Goal: Answer question/provide support: Share knowledge or assist other users

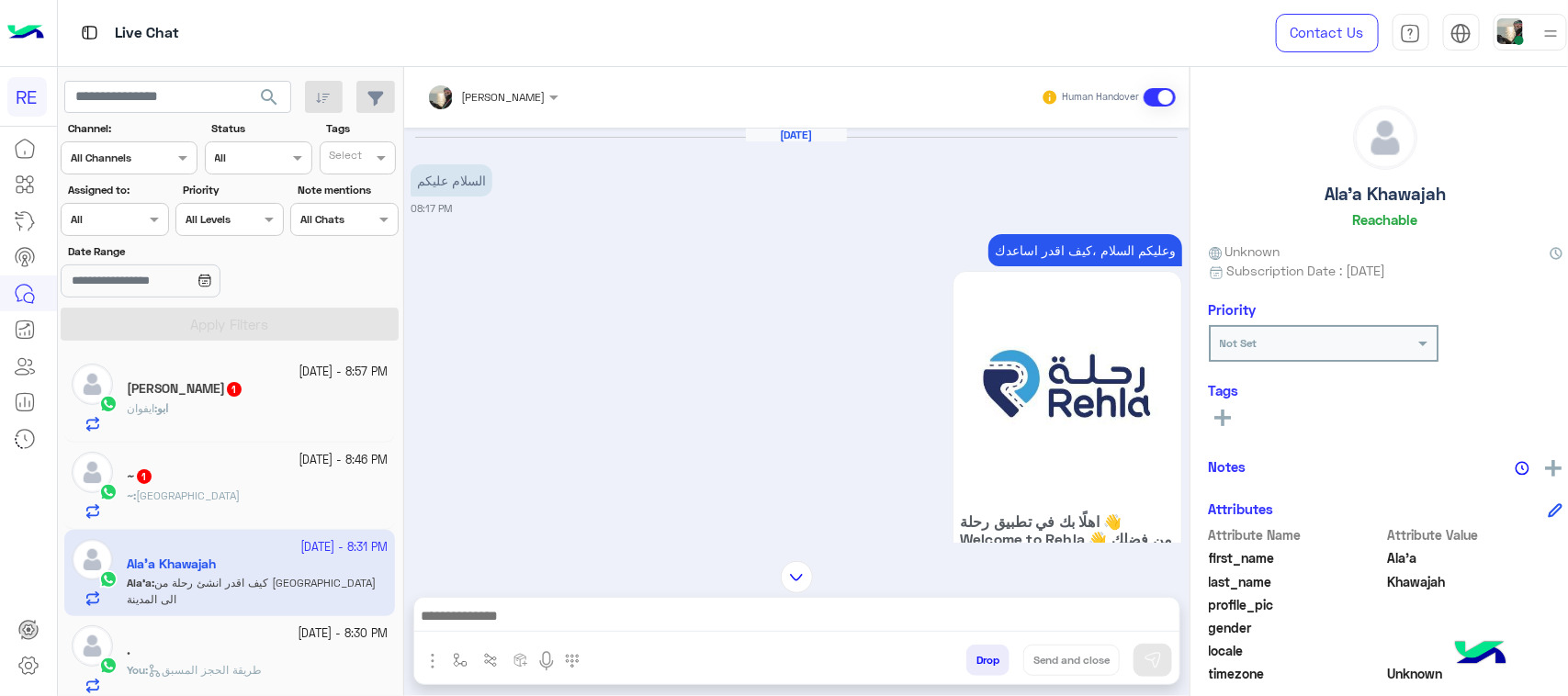
scroll to position [1688, 0]
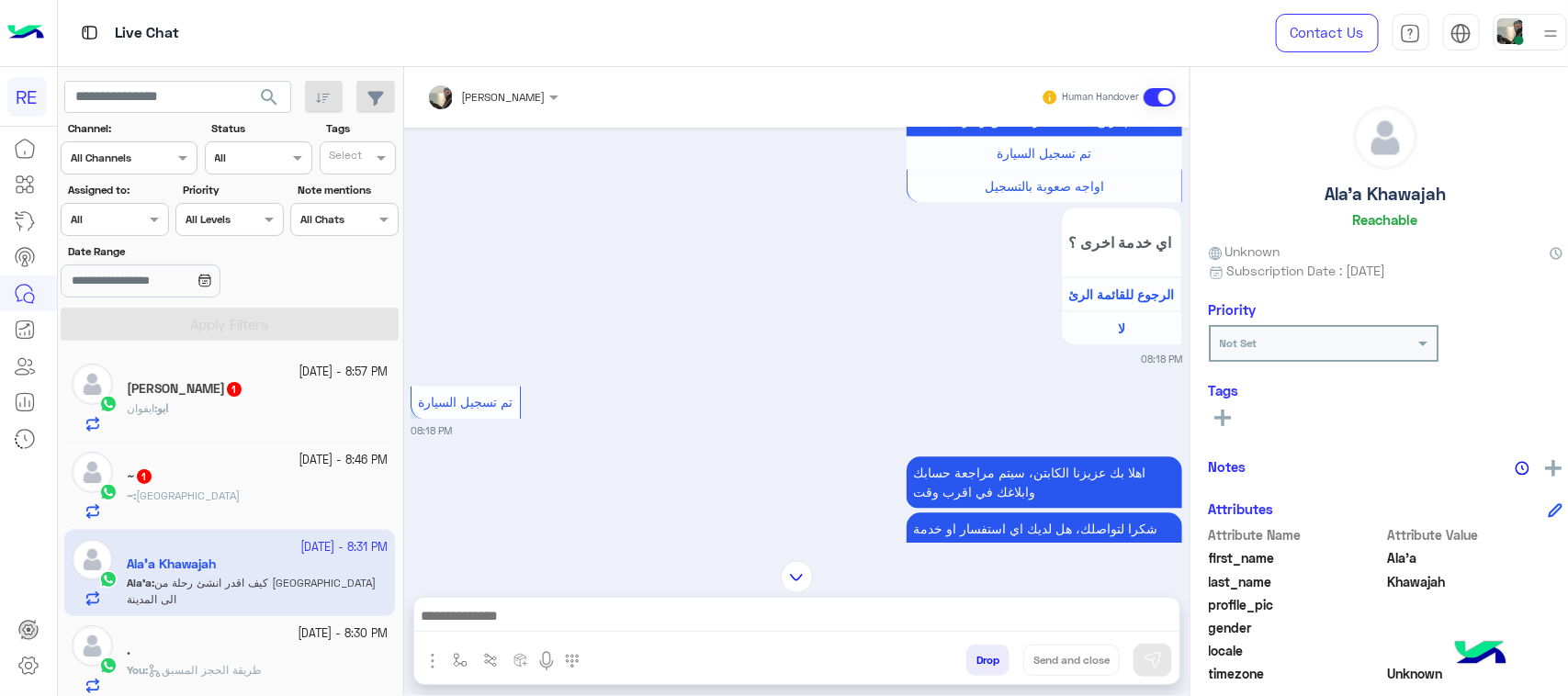
click at [170, 419] on div "ابو : ايفوان" at bounding box center [257, 416] width 261 height 32
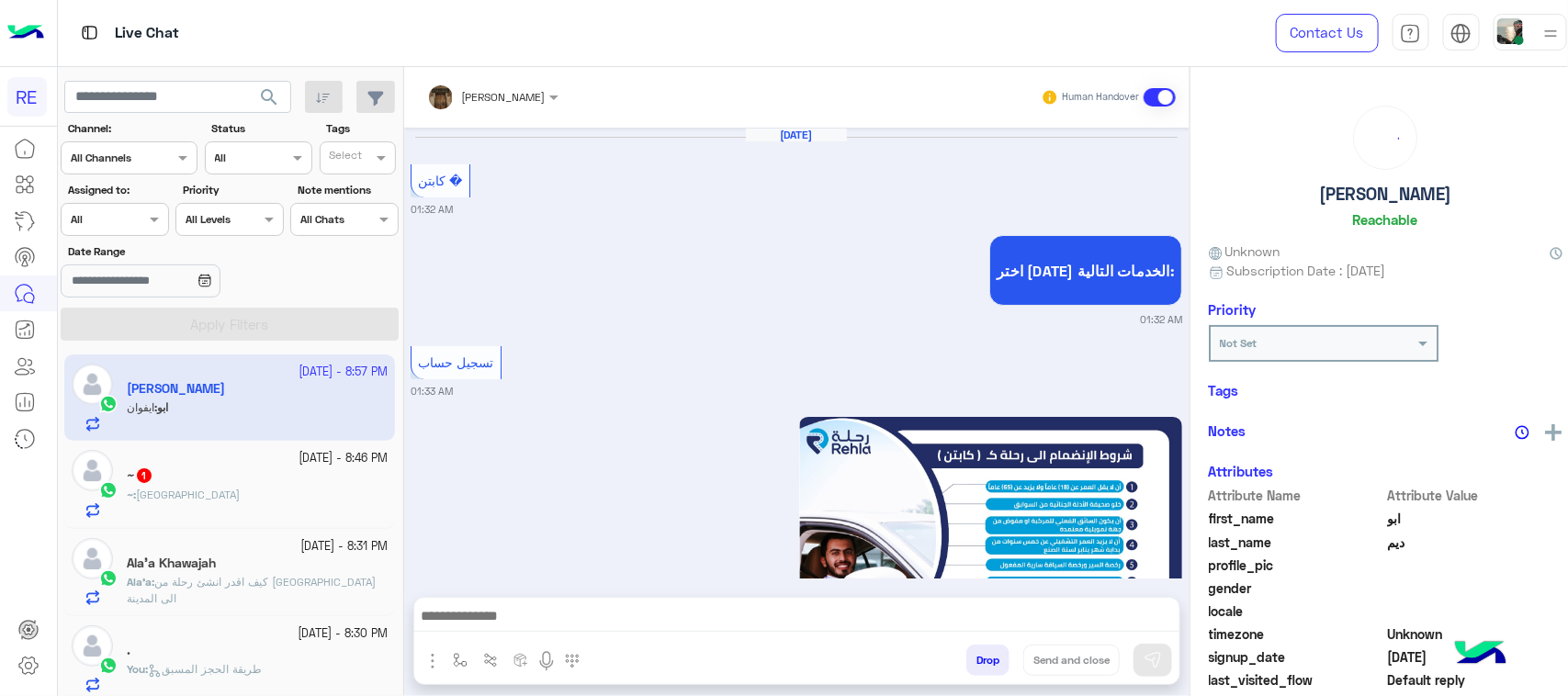
scroll to position [2096, 0]
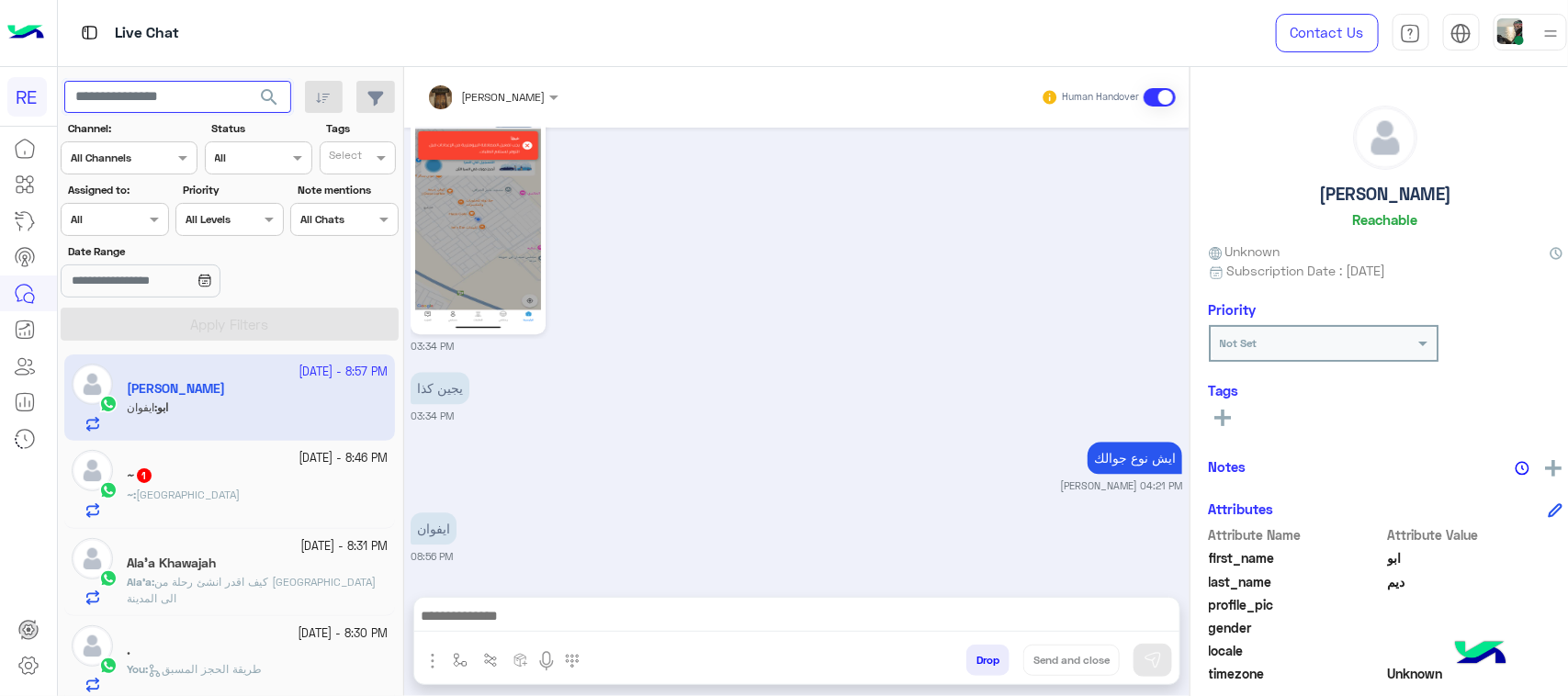
paste input "*********"
type input "*********"
click at [265, 104] on span "search" at bounding box center [269, 98] width 23 height 23
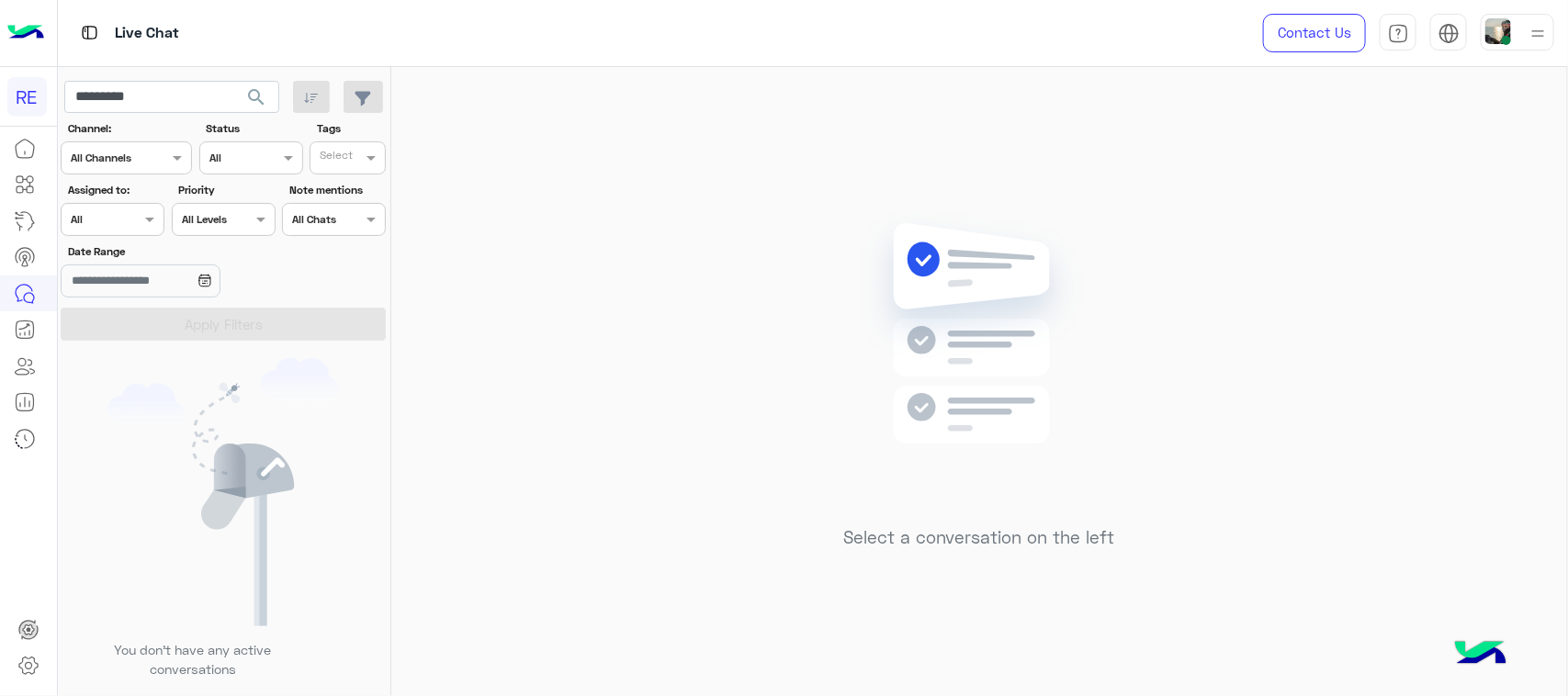
drag, startPoint x: 140, startPoint y: 127, endPoint x: 141, endPoint y: 116, distance: 11.0
click at [140, 127] on label "Channel:" at bounding box center [129, 129] width 122 height 17
click at [141, 103] on input "*********" at bounding box center [172, 97] width 215 height 33
click at [255, 101] on span "search" at bounding box center [256, 98] width 23 height 23
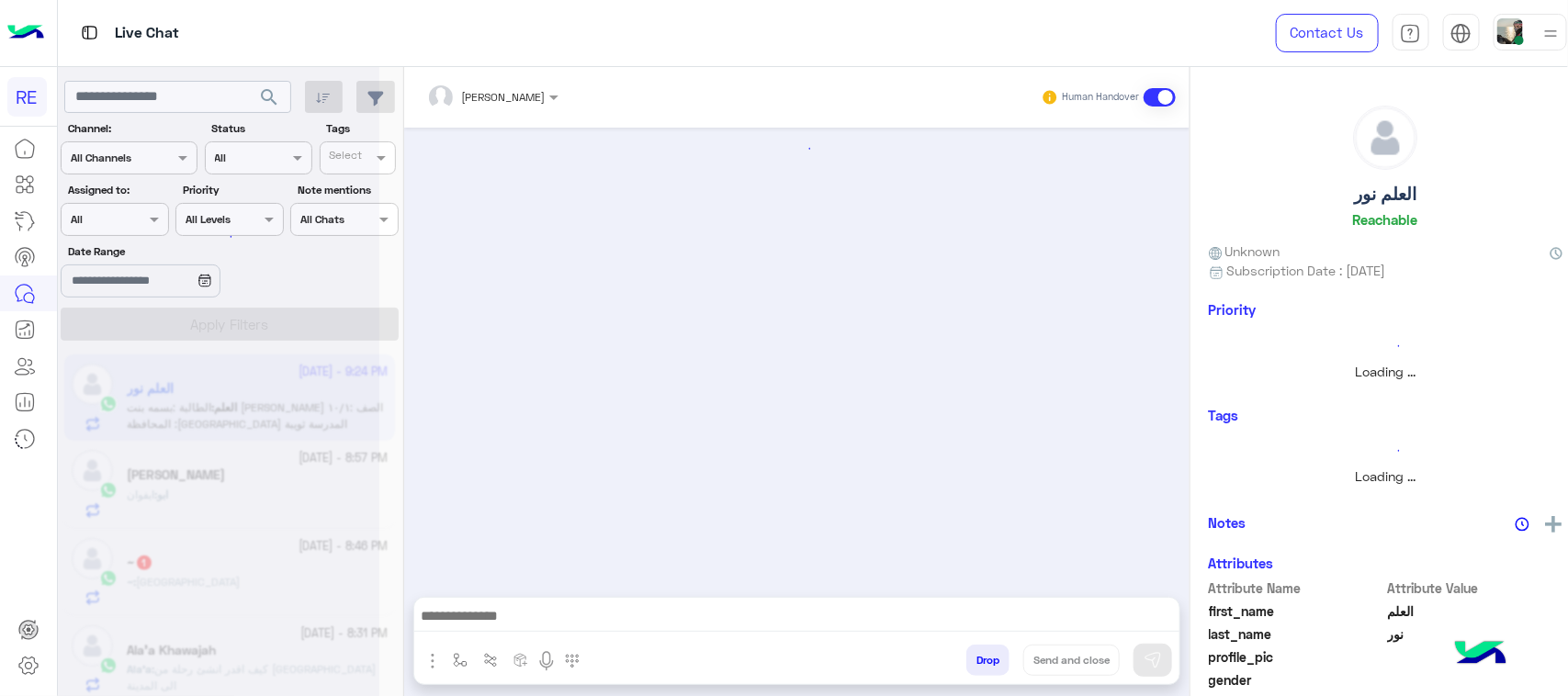
scroll to position [2134, 0]
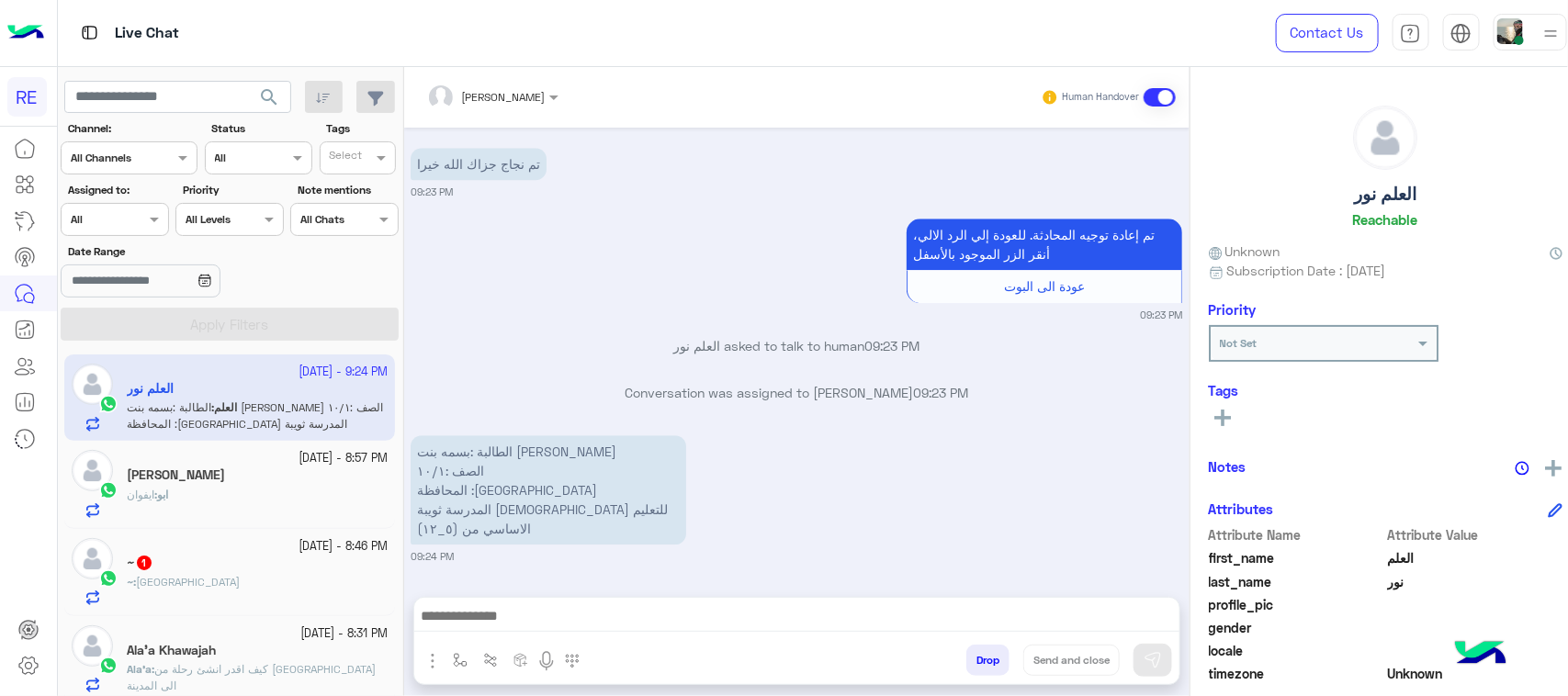
drag, startPoint x: 659, startPoint y: 424, endPoint x: 386, endPoint y: 470, distance: 276.8
click at [386, 470] on mat-drawer-container "search Channel: Channel All Channels Status Channel All Tags Select Assigned to…" at bounding box center [820, 385] width 1524 height 637
click at [463, 480] on p "الطالبة :بسمه بنت [PERSON_NAME] الصف :١٠/١ المحافظة :[GEOGRAPHIC_DATA] المدرسة …" at bounding box center [549, 490] width 276 height 110
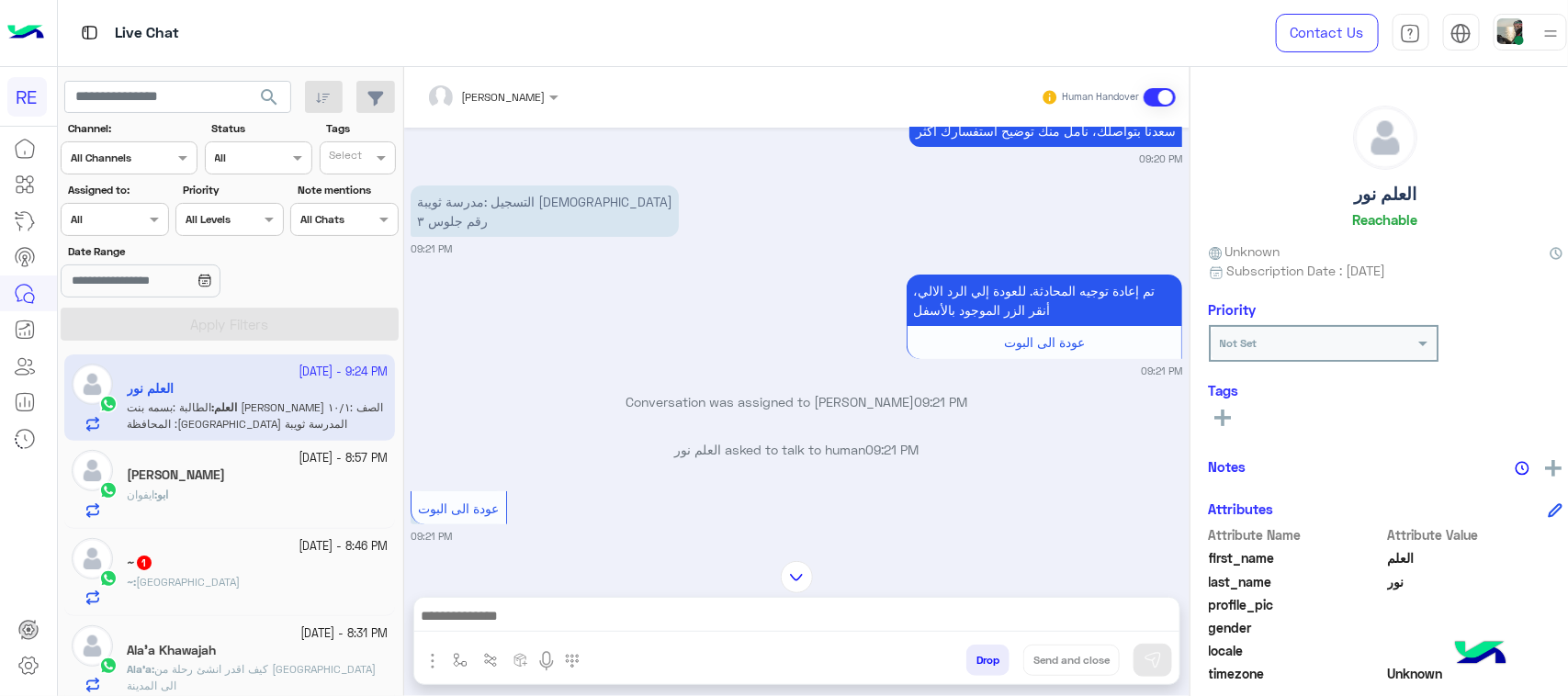
scroll to position [0, 0]
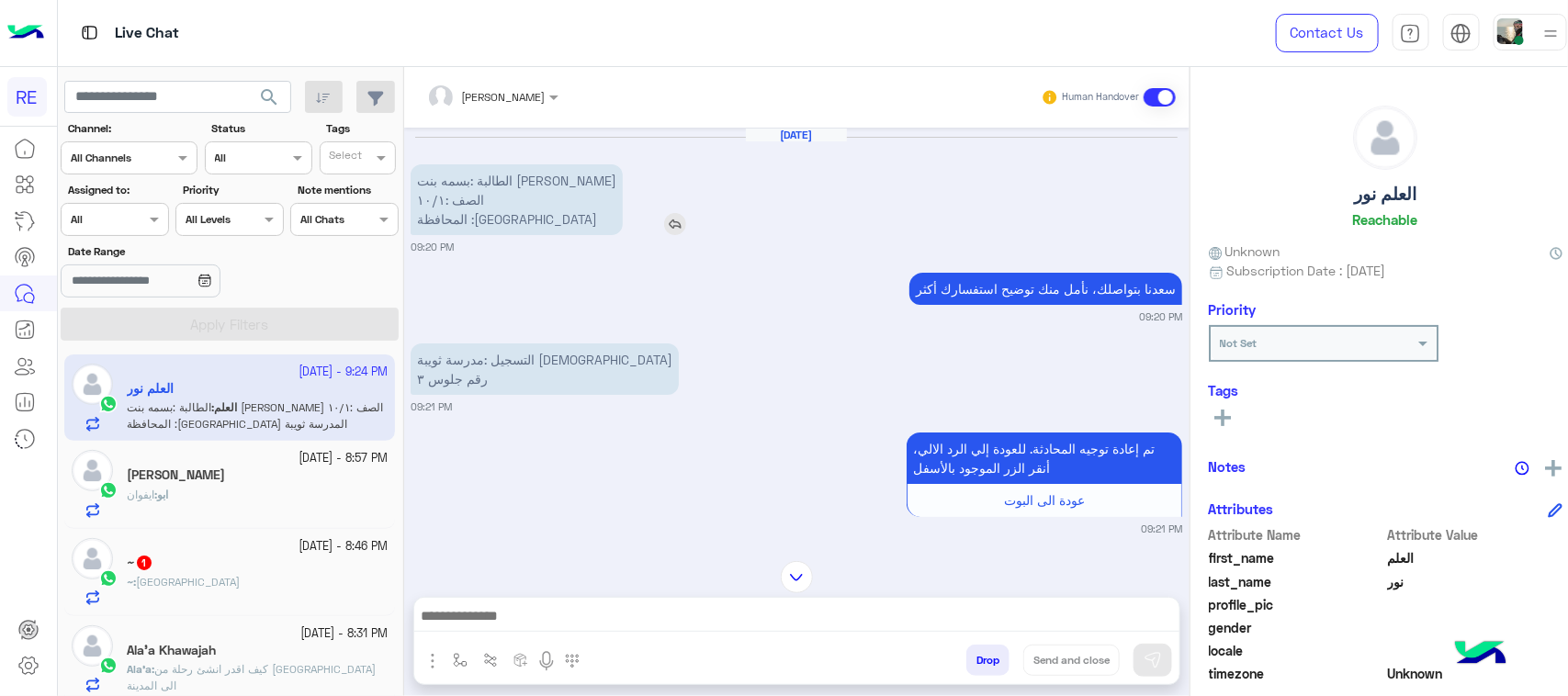
click at [571, 189] on p "الطالبة :بسمه بنت [PERSON_NAME] :١٠/١ المحافظة :[GEOGRAPHIC_DATA]" at bounding box center [517, 199] width 212 height 70
click at [687, 496] on div "تم إعادة توجيه المحادثة. للعودة إلي الرد الالي، أنقر الزر الموجود بالأسفل عودة …" at bounding box center [797, 482] width 772 height 109
click at [754, 694] on div "[PERSON_NAME] Human Handover [DATE] الطالبة :بسمه بنت [PERSON_NAME] الصف :١٠/١ …" at bounding box center [797, 385] width 785 height 637
